Goal: Navigation & Orientation: Find specific page/section

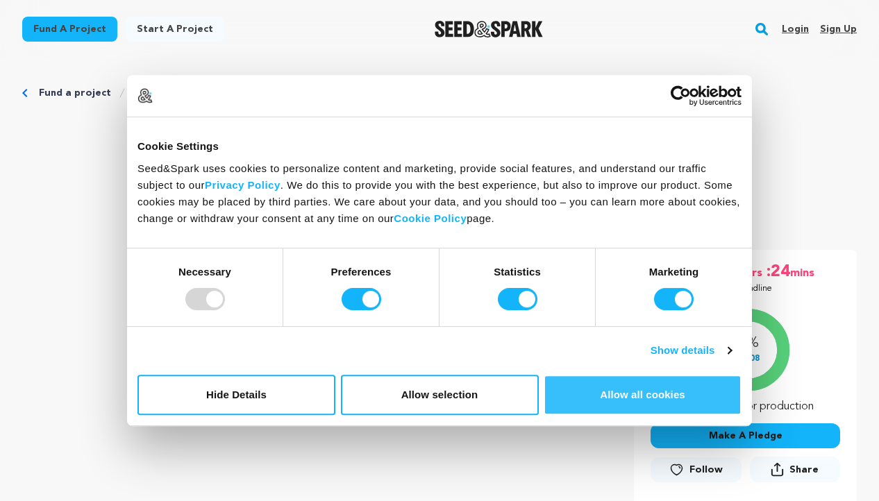
click at [582, 401] on button "Allow all cookies" at bounding box center [643, 395] width 198 height 40
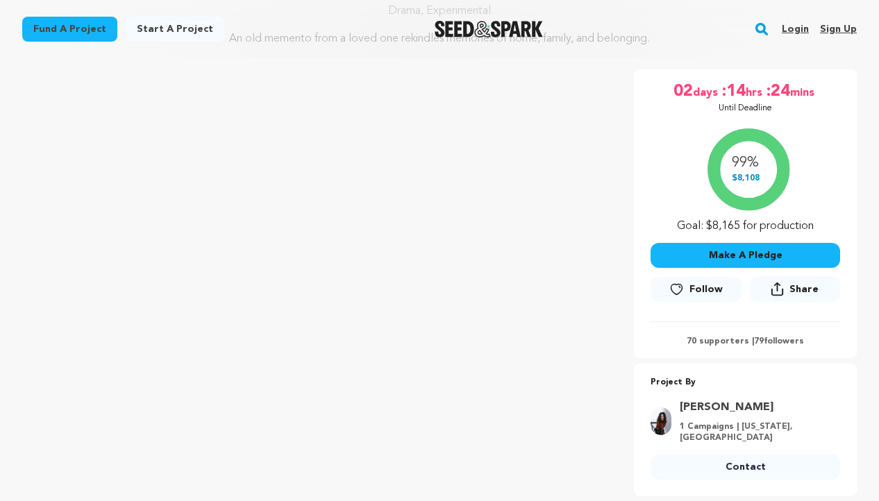
scroll to position [177, 0]
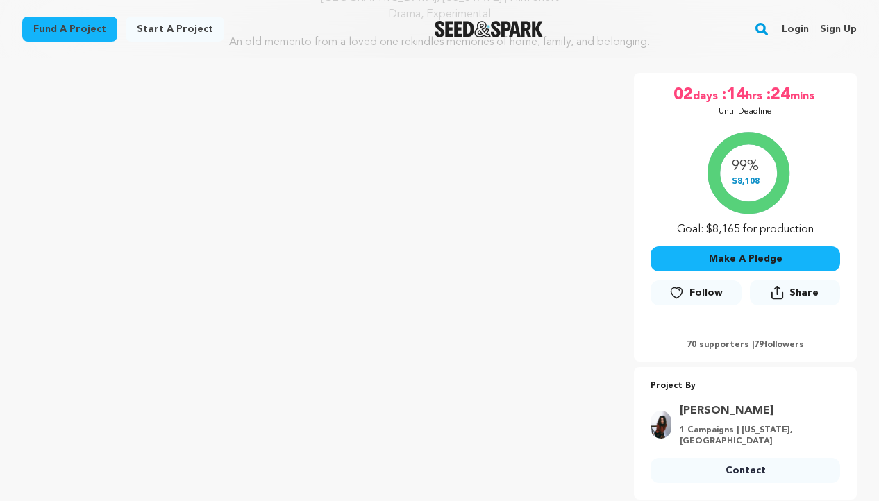
drag, startPoint x: 687, startPoint y: 407, endPoint x: 773, endPoint y: 417, distance: 86.7
click at [773, 417] on div "Nilufer [PERSON_NAME] 1 Campaigns | [US_STATE], [GEOGRAPHIC_DATA]" at bounding box center [755, 425] width 169 height 44
copy link "[PERSON_NAME]"
click at [698, 409] on link "[PERSON_NAME]" at bounding box center [756, 411] width 152 height 17
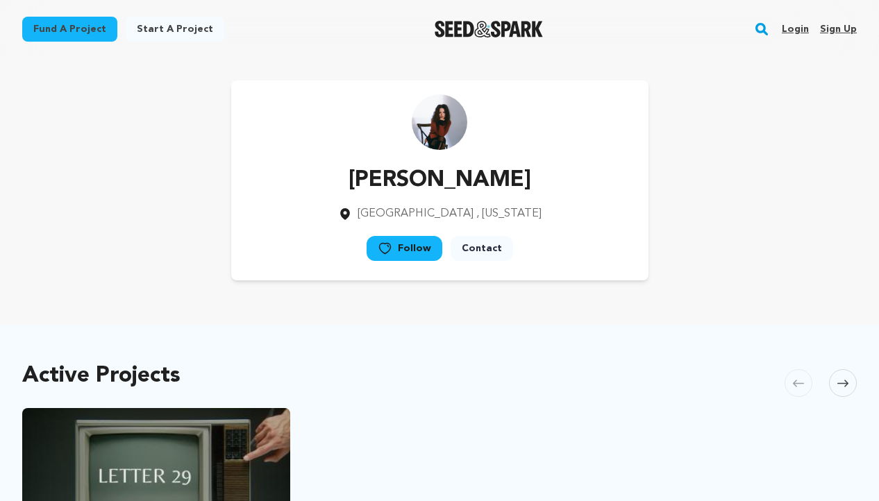
click at [436, 114] on img at bounding box center [440, 122] width 56 height 56
